Goal: Information Seeking & Learning: Learn about a topic

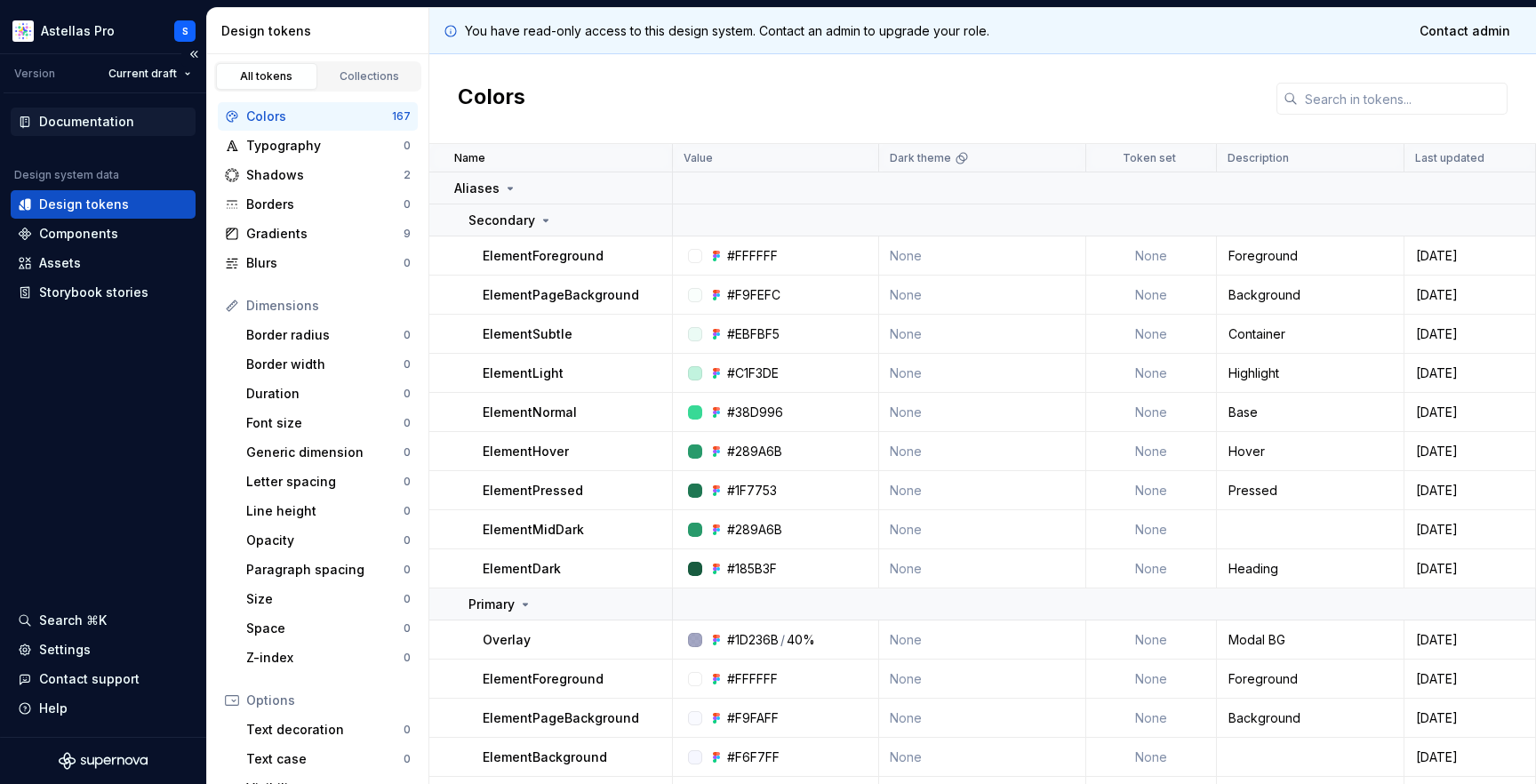
click at [106, 126] on div "Documentation" at bounding box center [86, 121] width 95 height 18
